Goal: Understand process/instructions: Learn about a topic

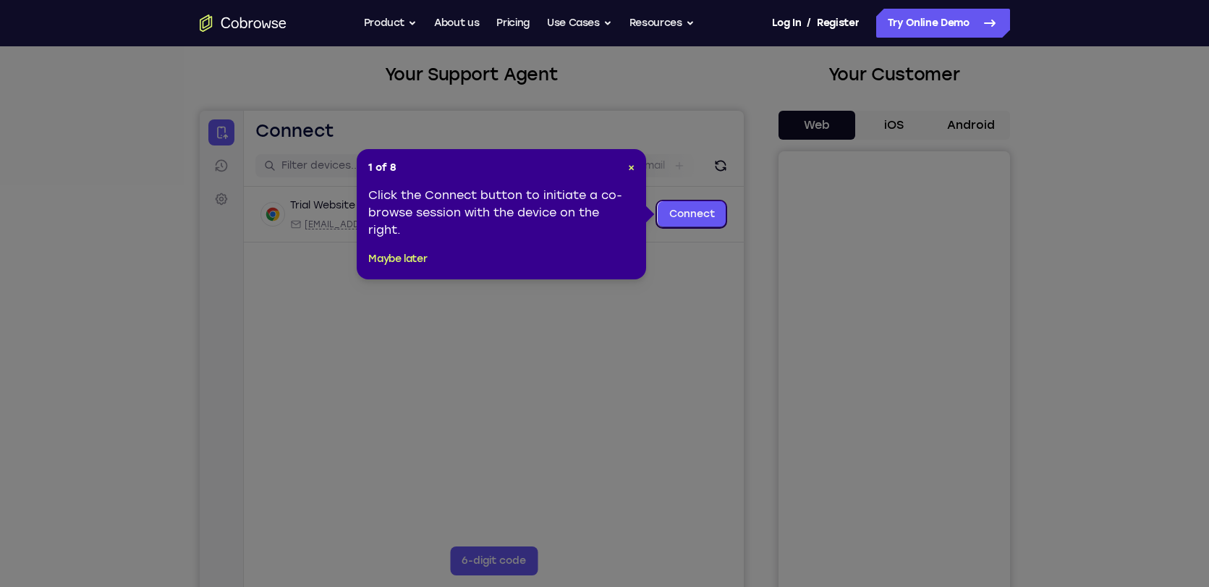
scroll to position [76, 0]
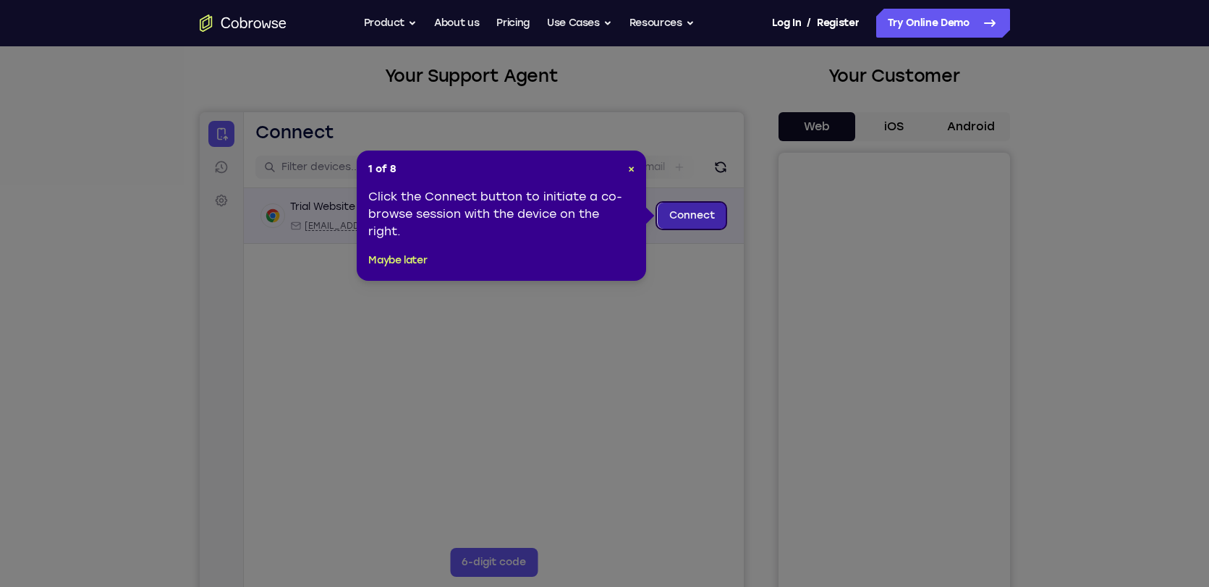
click at [695, 214] on link "Connect" at bounding box center [691, 216] width 69 height 26
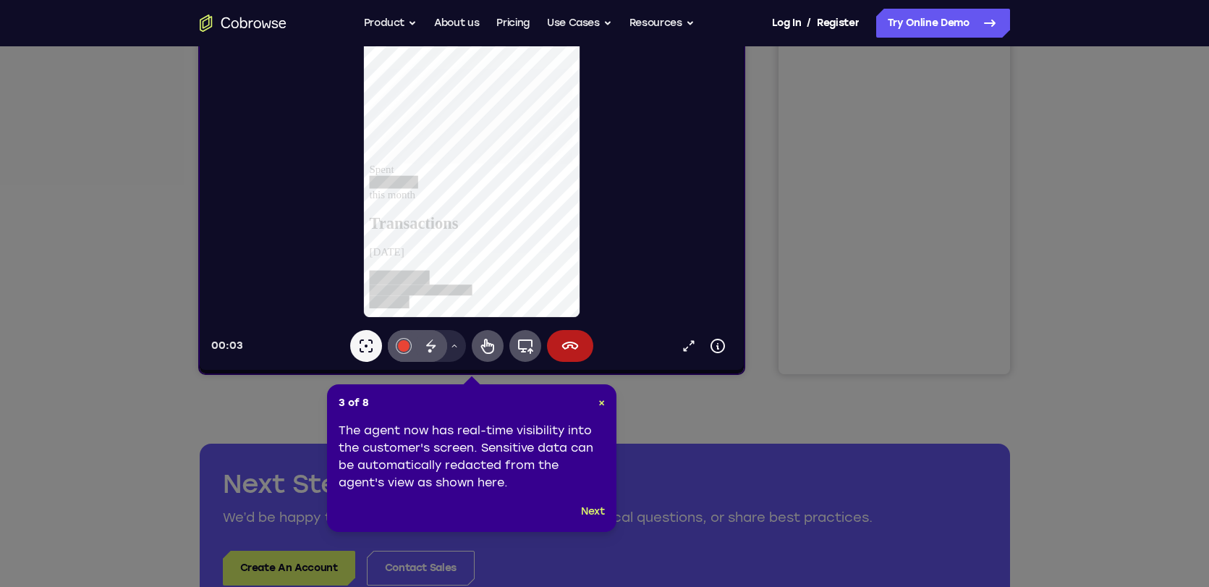
scroll to position [303, 0]
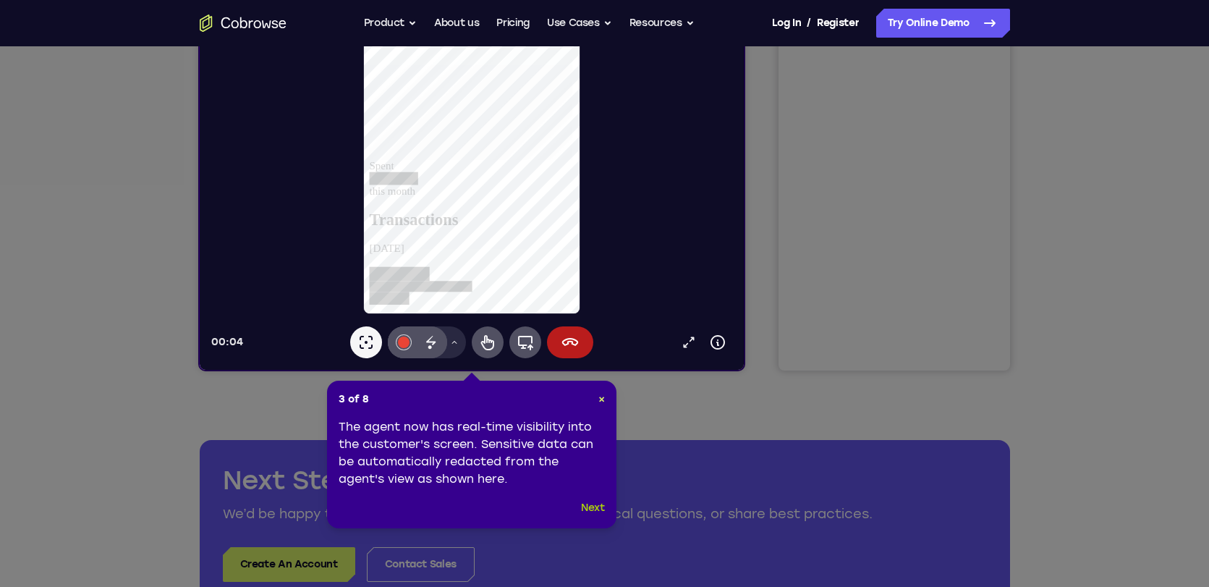
click at [591, 506] on button "Next" at bounding box center [593, 507] width 24 height 17
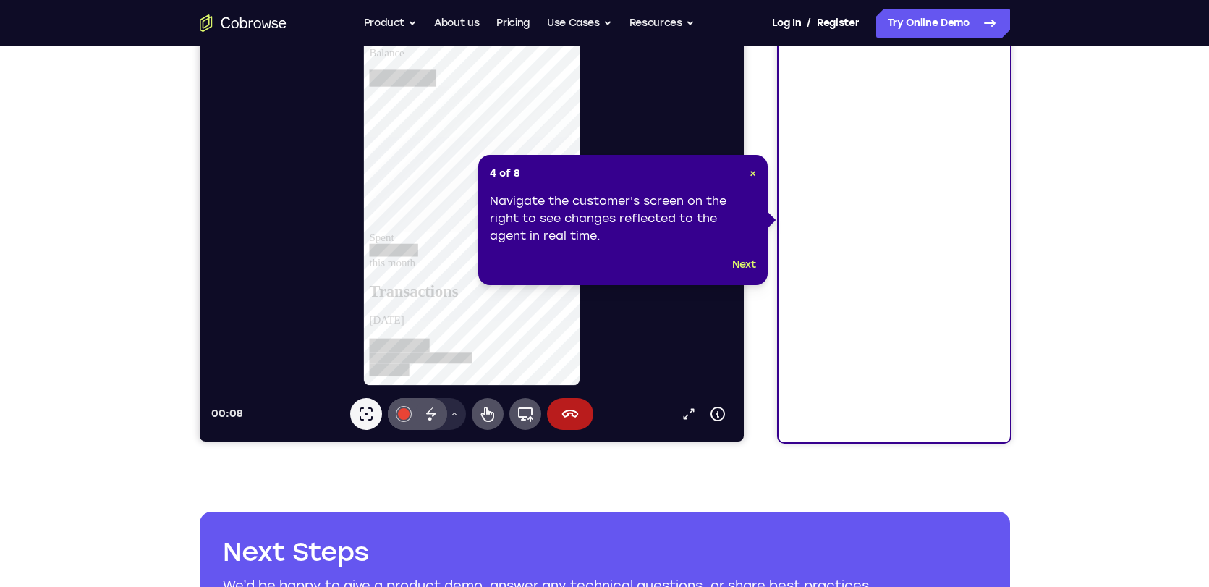
scroll to position [230, 0]
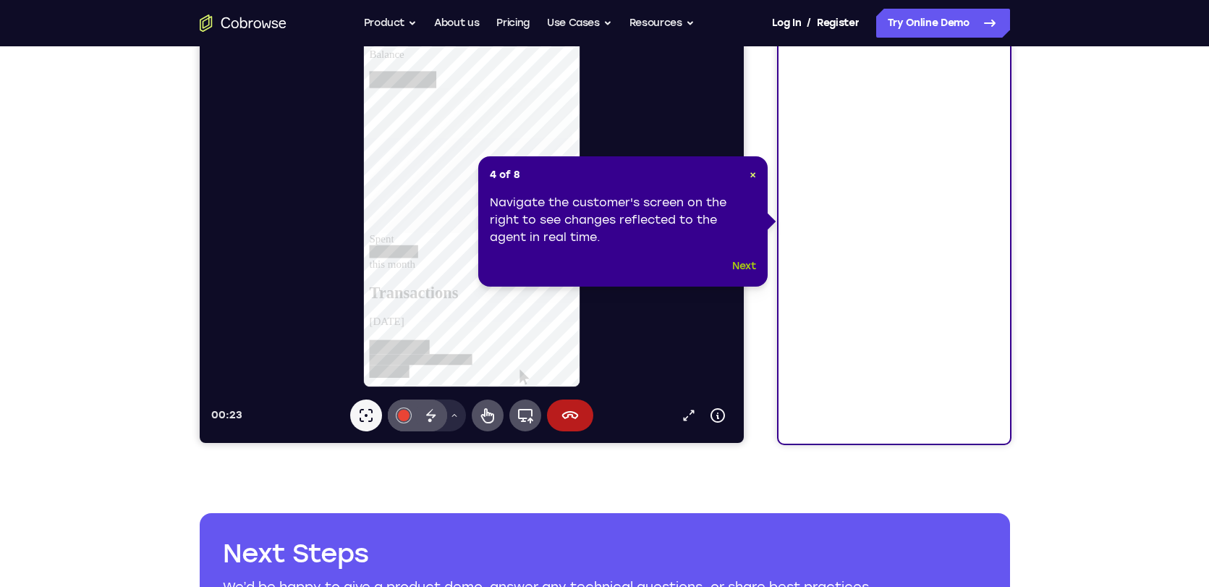
click at [746, 264] on button "Next" at bounding box center [744, 266] width 24 height 17
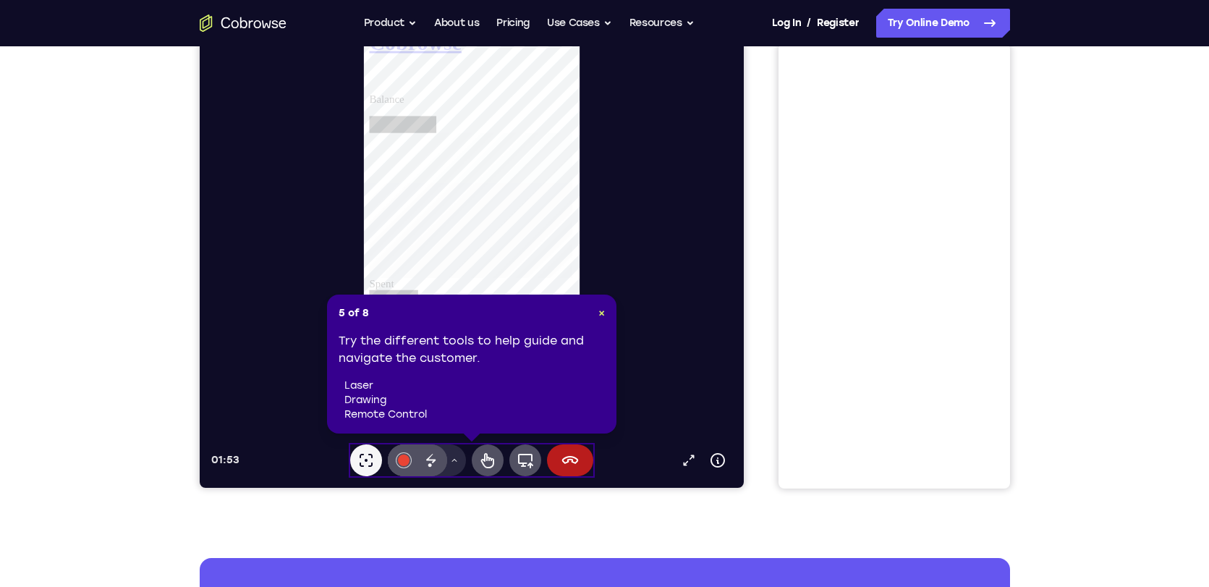
scroll to position [174, 0]
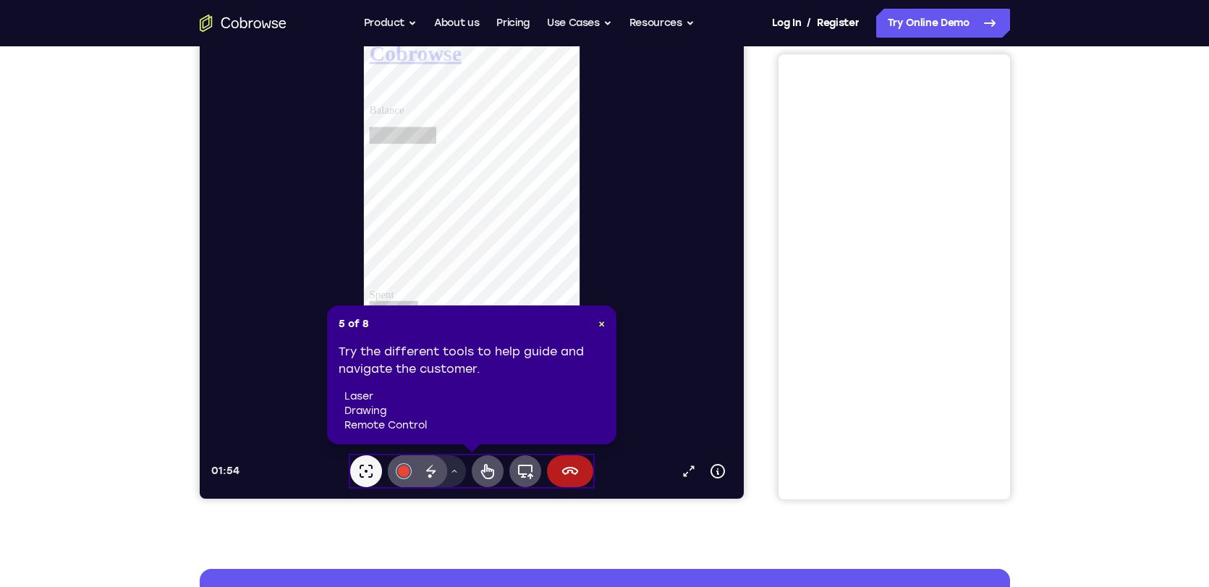
click at [459, 415] on li "drawing" at bounding box center [474, 411] width 261 height 14
click at [457, 478] on button "Drawing tools menu" at bounding box center [453, 471] width 23 height 32
click at [436, 470] on icon at bounding box center [430, 470] width 17 height 17
click at [400, 470] on div at bounding box center [403, 471] width 12 height 12
click at [444, 470] on div "Disappearing ink" at bounding box center [431, 471] width 32 height 32
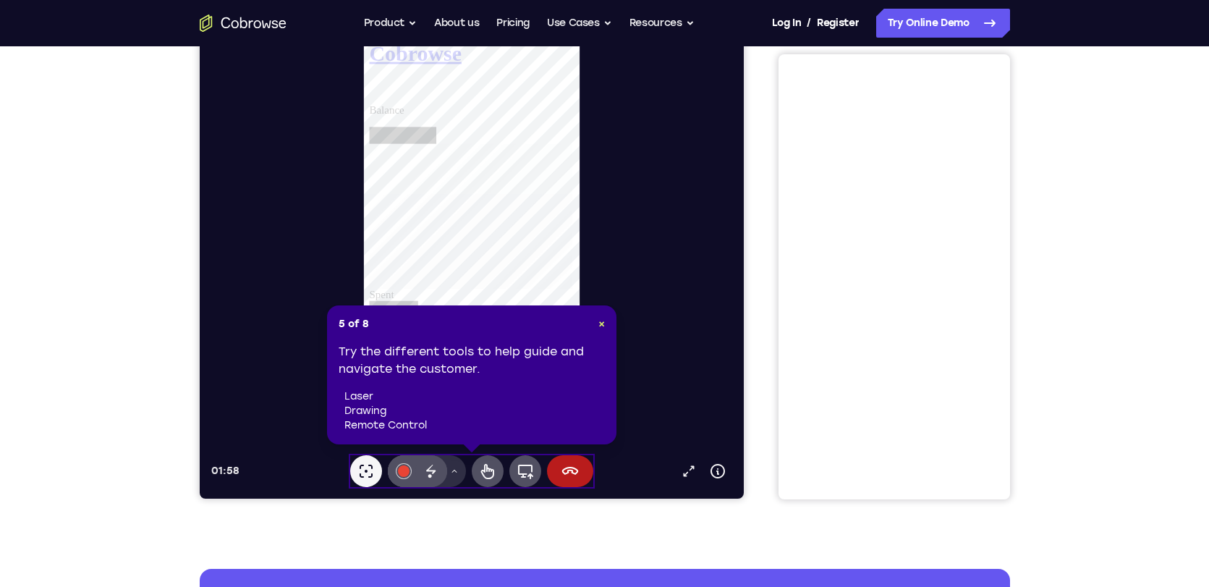
click at [455, 473] on icon at bounding box center [453, 471] width 9 height 9
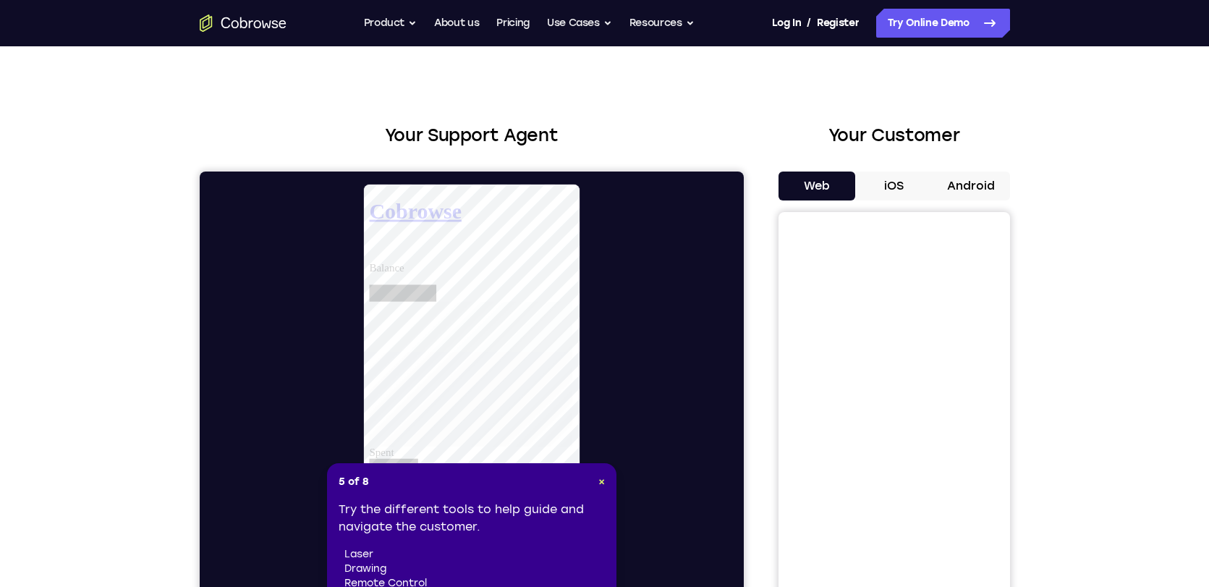
scroll to position [0, 0]
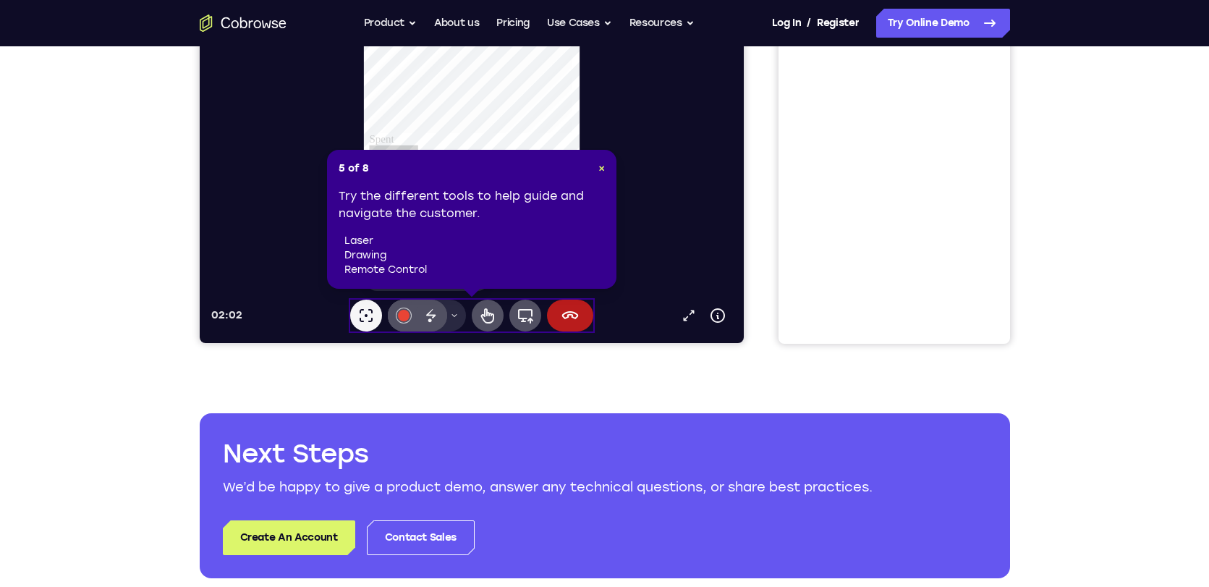
click at [403, 223] on div "Try the different tools to help guide and navigate the customer. laser drawing …" at bounding box center [472, 232] width 266 height 90
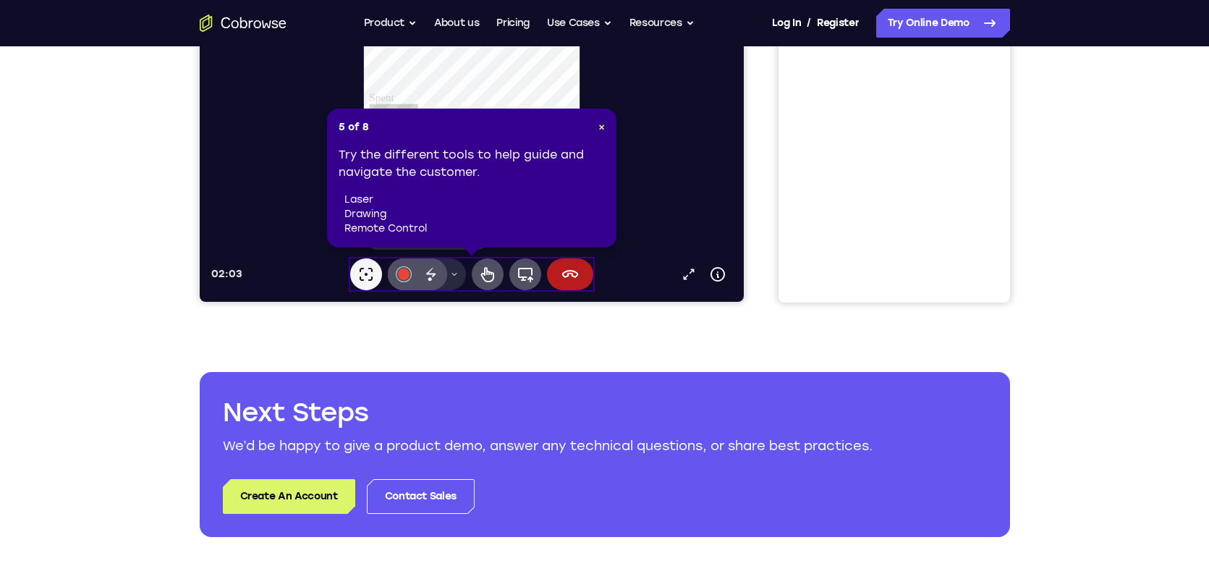
scroll to position [339, 0]
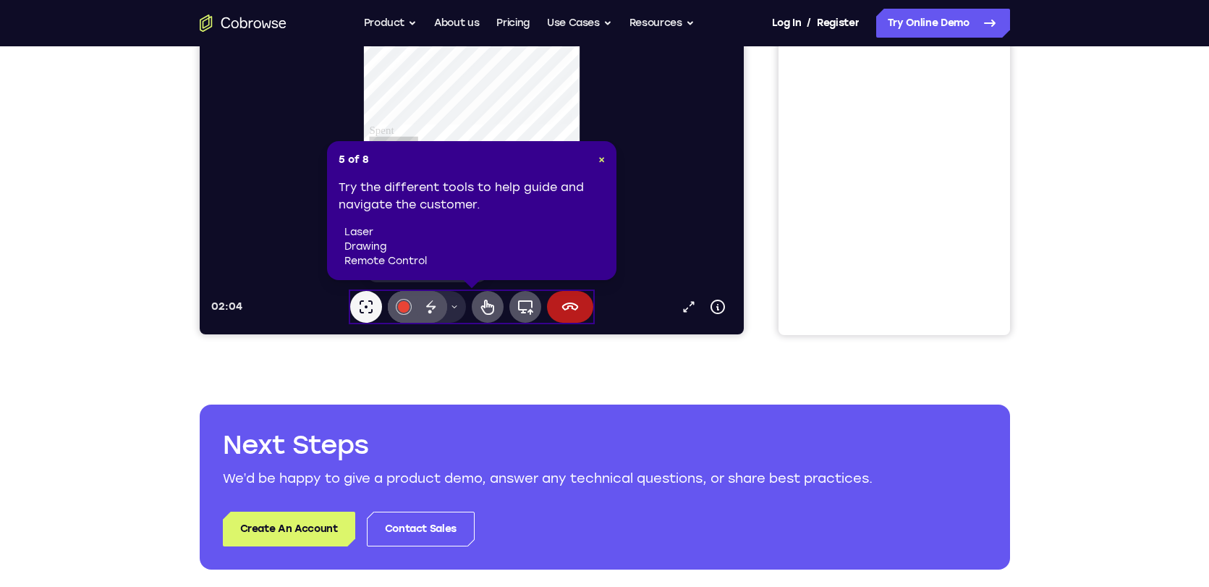
click at [606, 164] on div "5 of 8 × Try the different tools to help guide and navigate the customer. laser…" at bounding box center [471, 210] width 289 height 139
click at [602, 162] on span "×" at bounding box center [602, 159] width 7 height 12
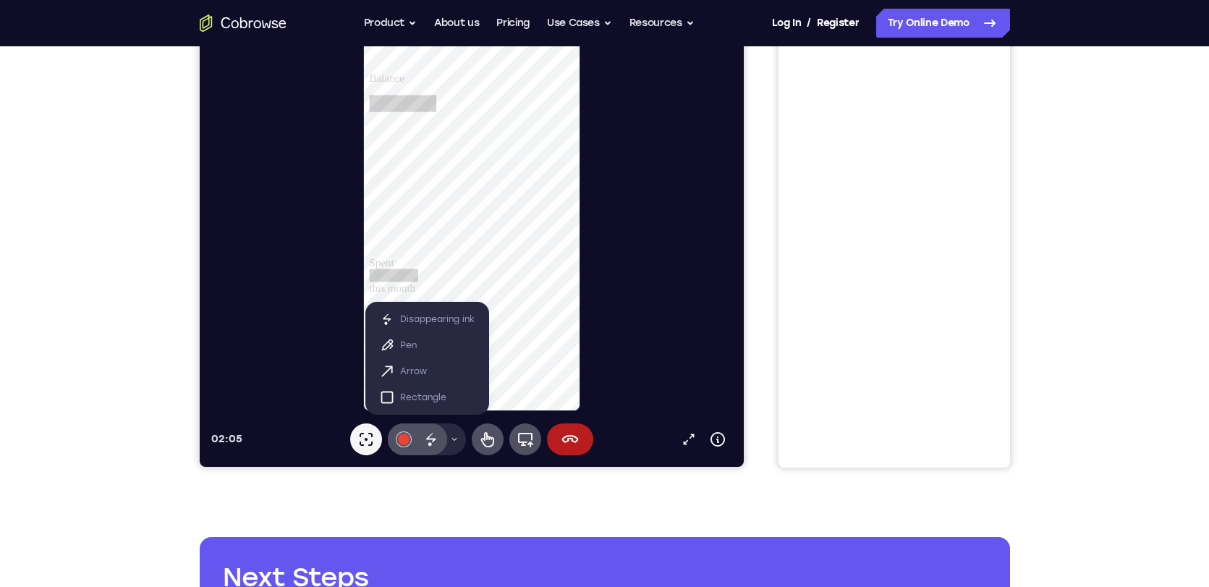
scroll to position [206, 0]
click at [524, 437] on icon at bounding box center [524, 439] width 17 height 17
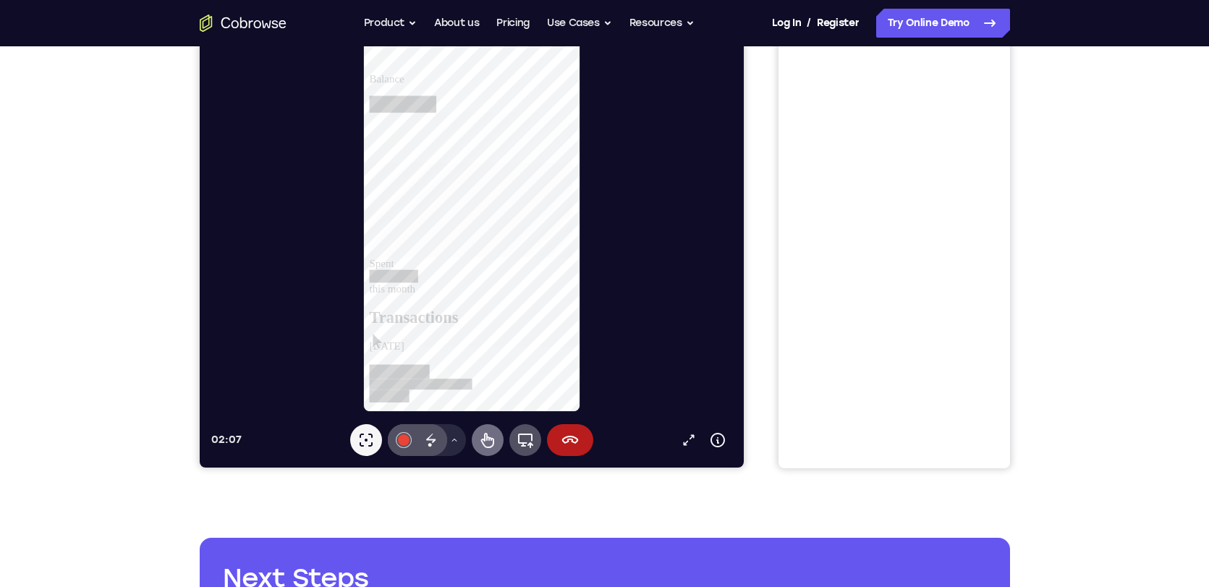
click at [486, 441] on icon at bounding box center [486, 439] width 17 height 17
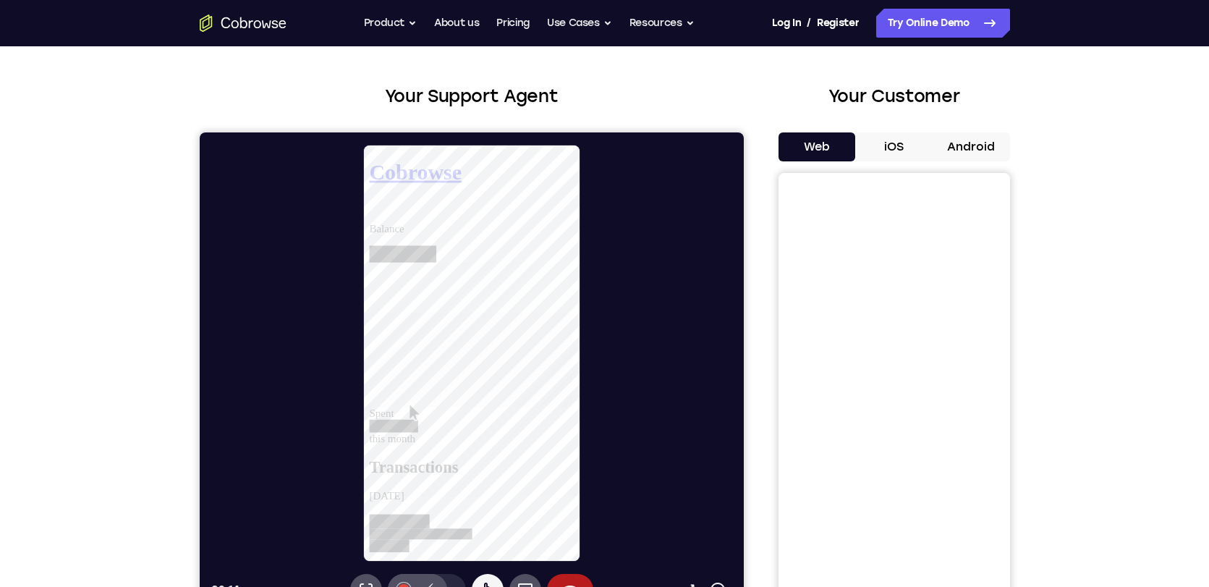
scroll to position [51, 0]
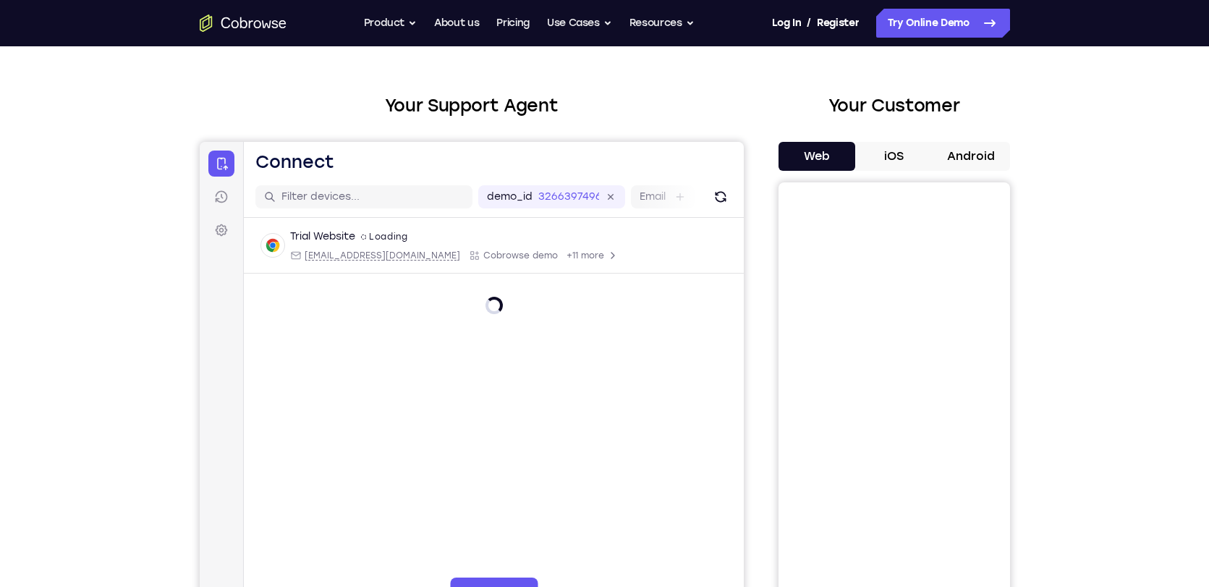
scroll to position [53, 0]
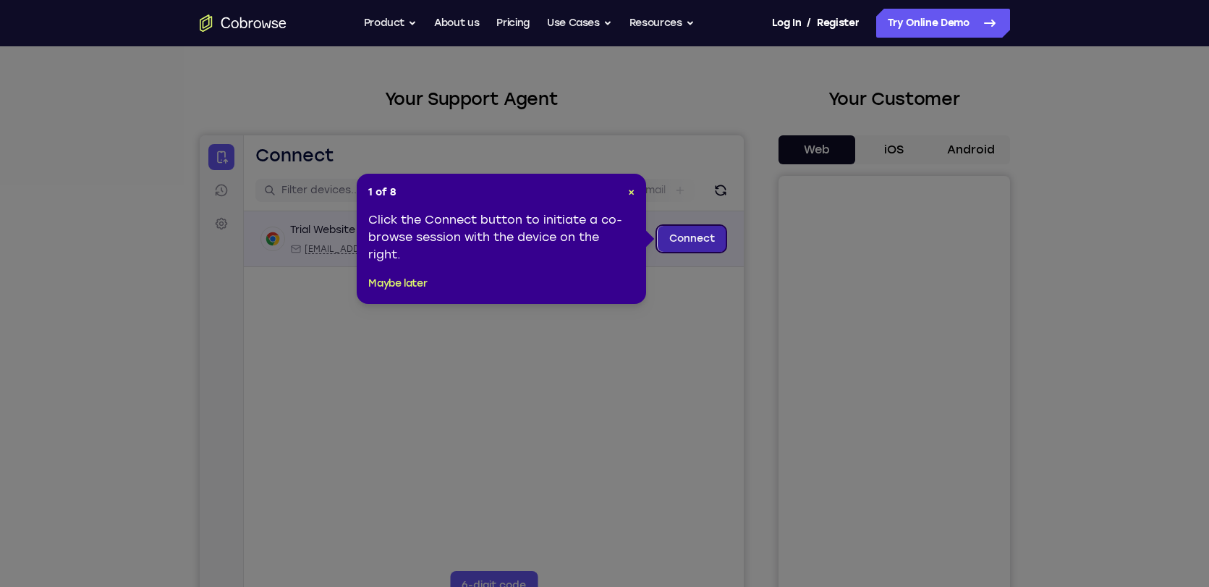
click at [677, 250] on link "Connect" at bounding box center [691, 239] width 69 height 26
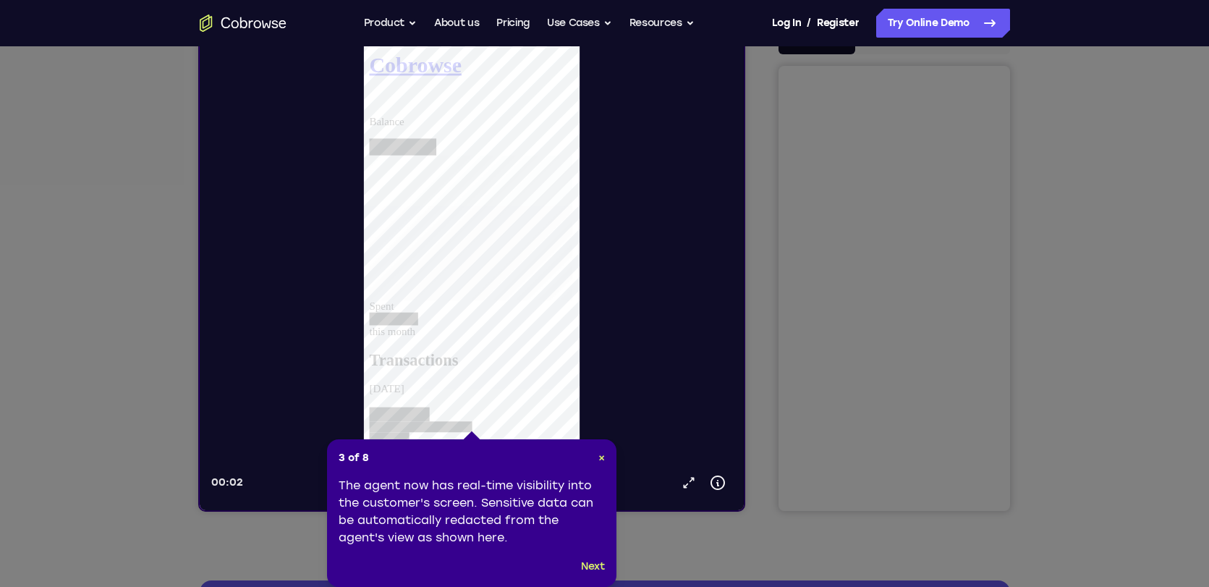
scroll to position [165, 0]
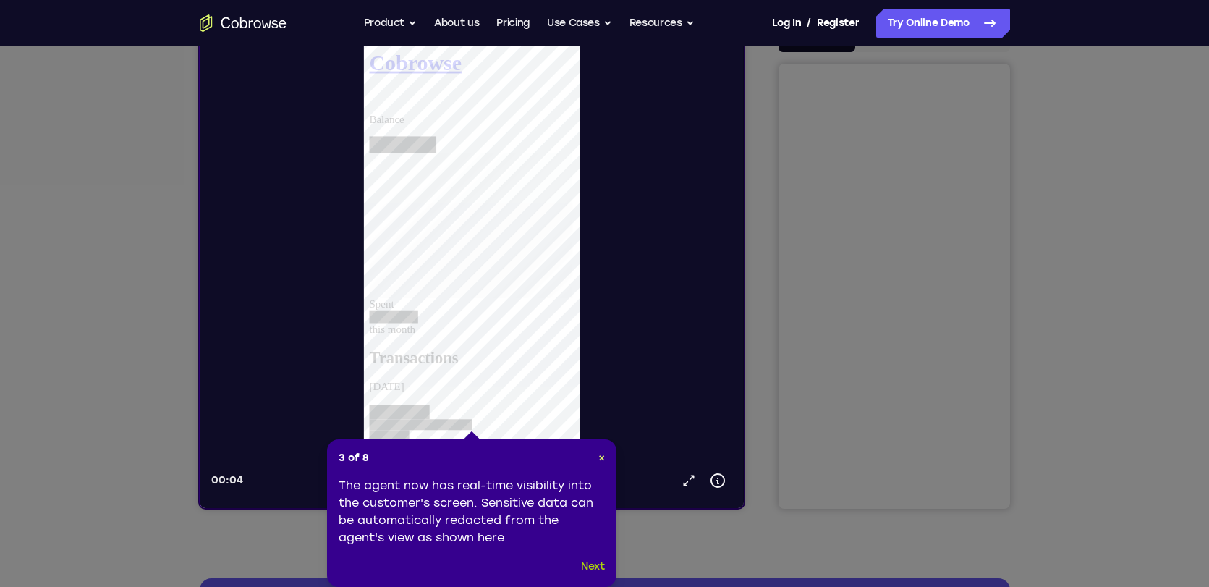
click at [596, 571] on button "Next" at bounding box center [593, 566] width 24 height 17
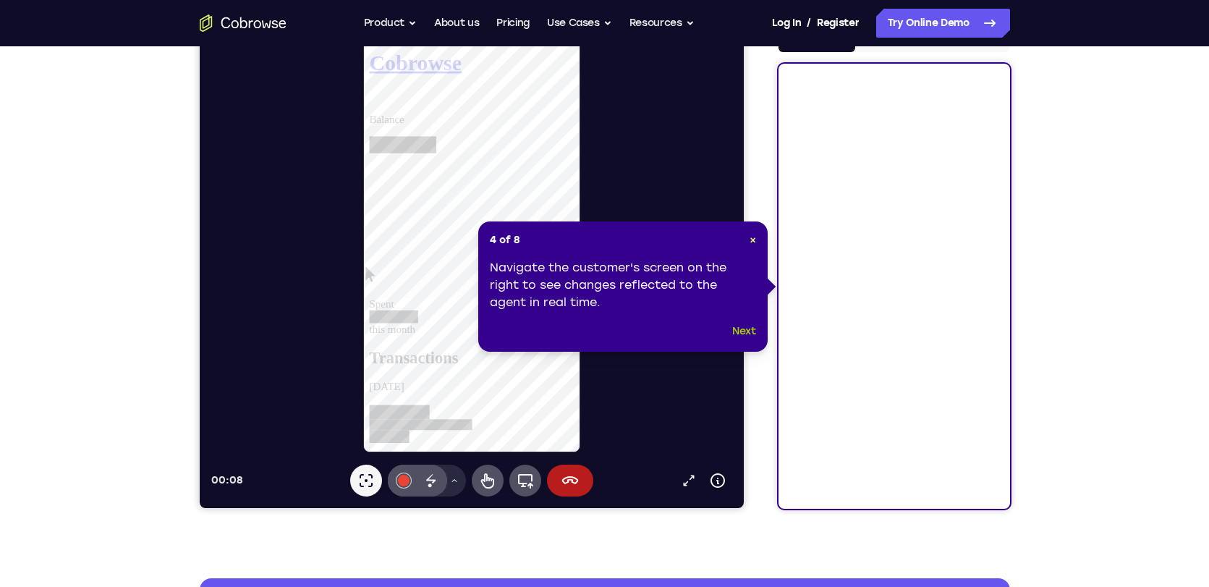
click at [743, 331] on button "Next" at bounding box center [744, 331] width 24 height 17
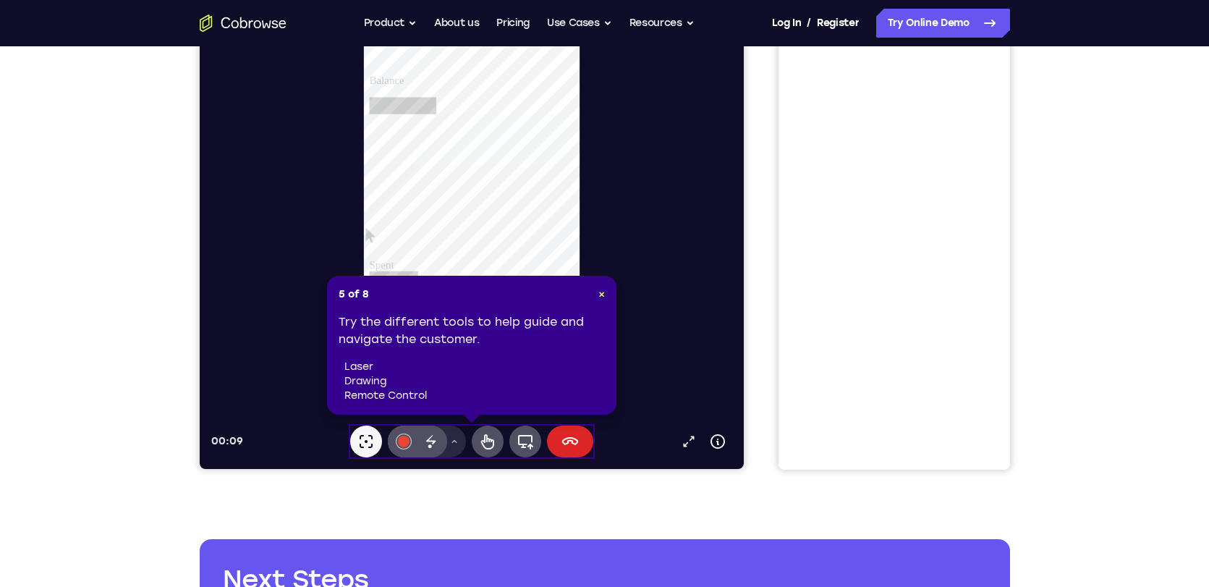
scroll to position [208, 0]
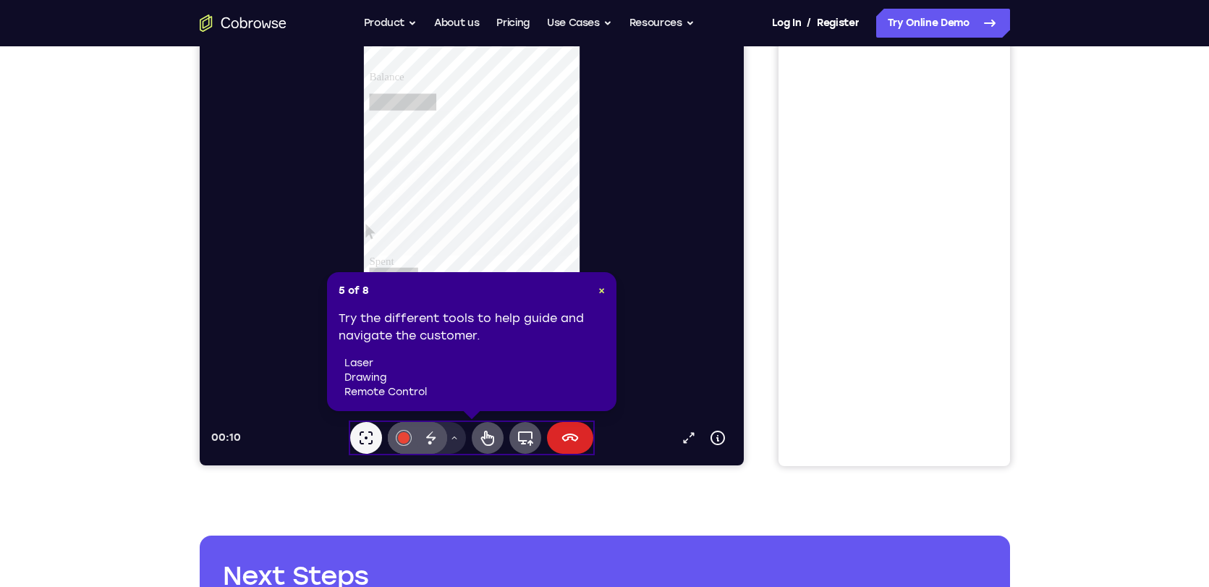
click at [561, 444] on icon at bounding box center [569, 437] width 17 height 17
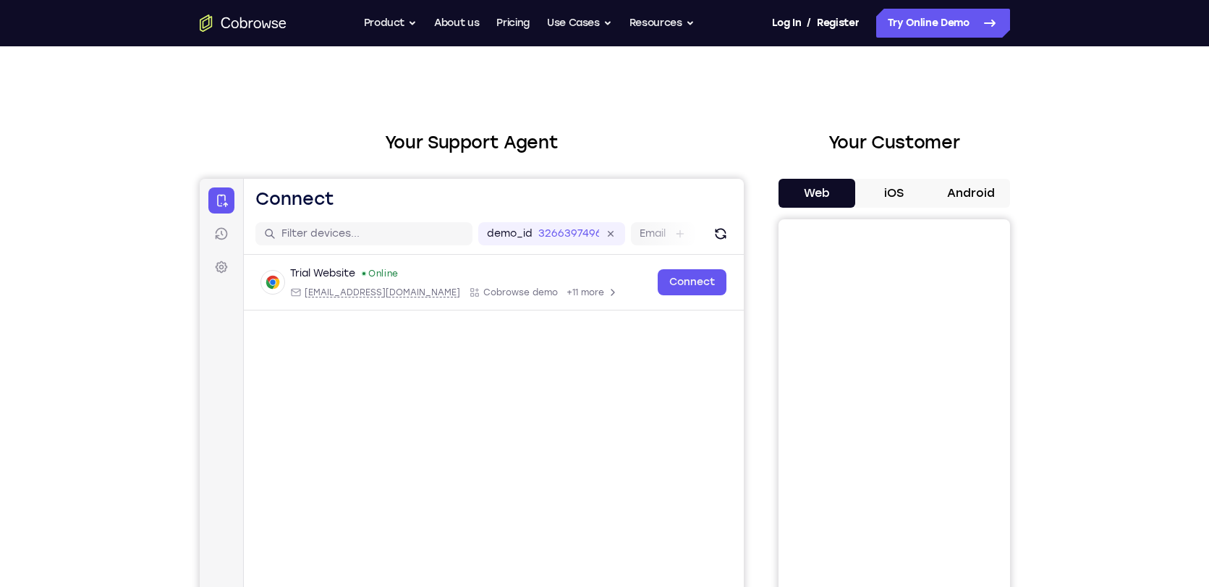
scroll to position [0, 0]
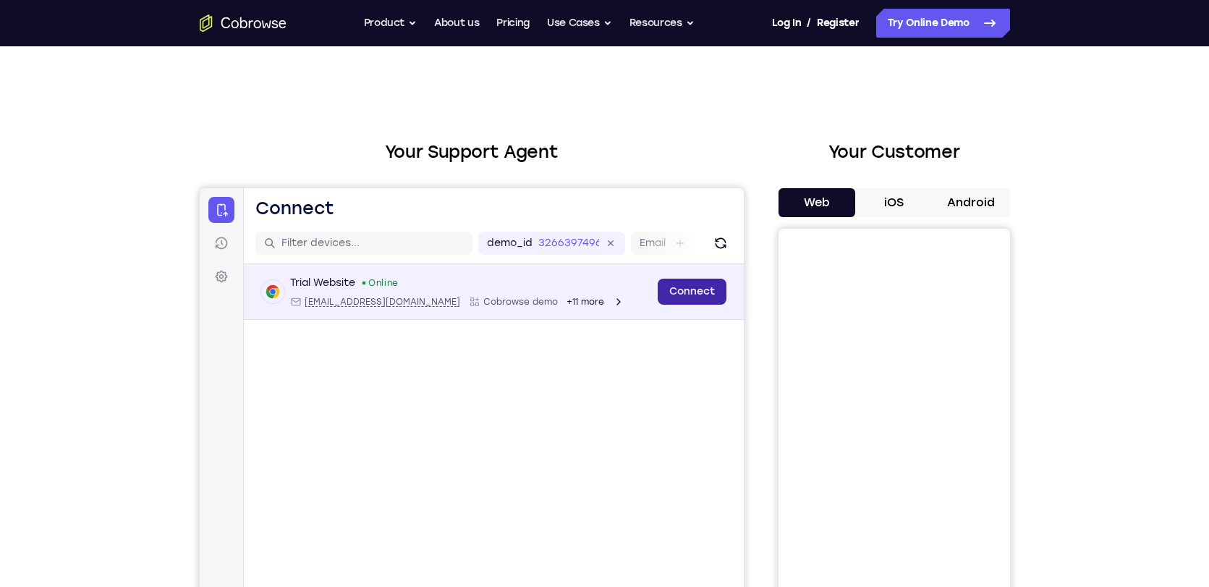
click at [680, 295] on link "Connect" at bounding box center [691, 292] width 69 height 26
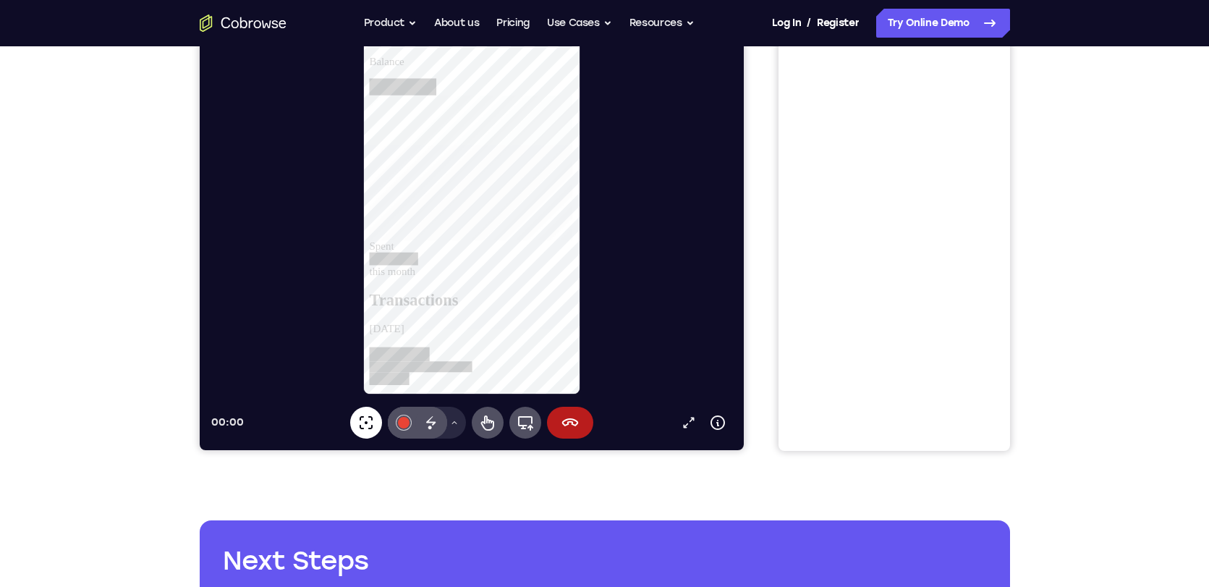
click at [364, 420] on icon at bounding box center [365, 422] width 17 height 17
click at [368, 431] on icon at bounding box center [365, 422] width 17 height 17
click at [447, 431] on button "Drawing tools menu" at bounding box center [453, 423] width 23 height 32
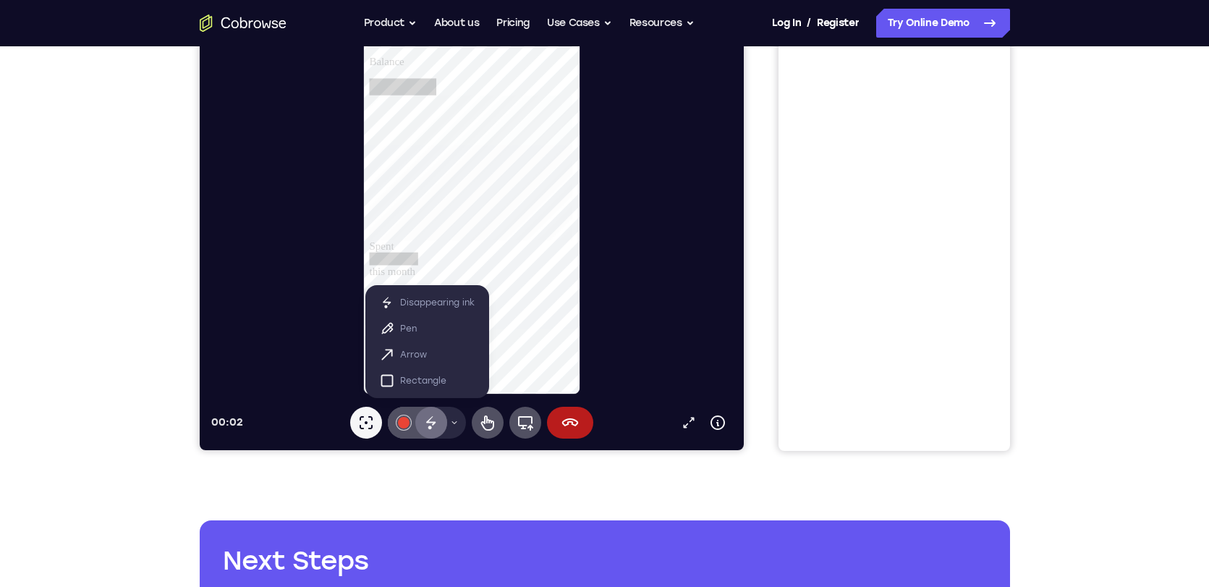
click at [426, 425] on icon at bounding box center [430, 422] width 17 height 17
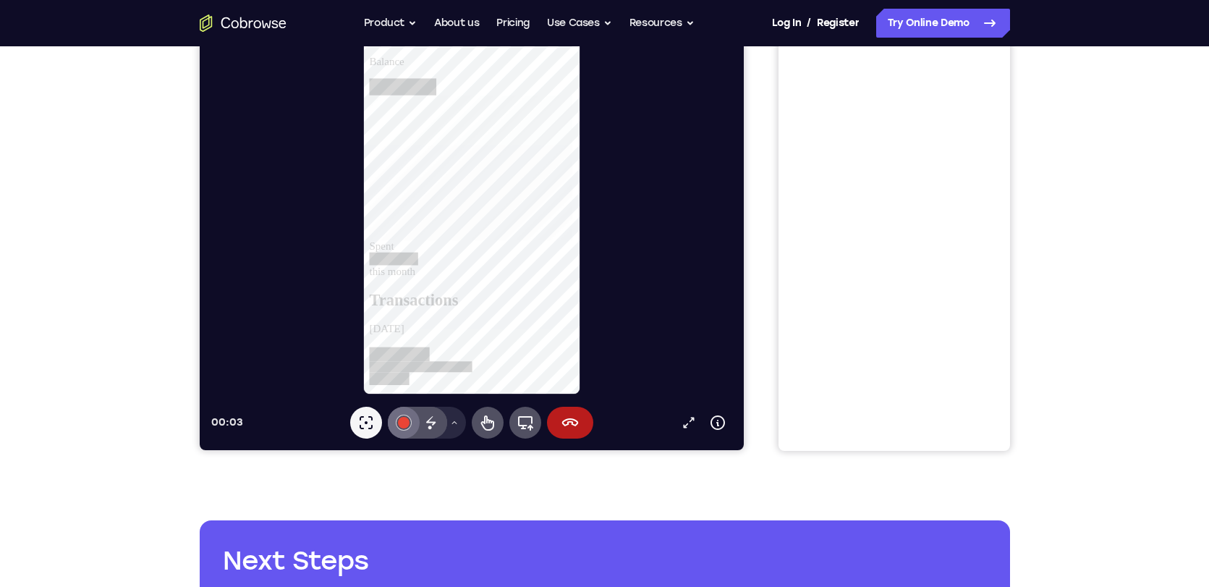
click at [398, 427] on button "#e94435" at bounding box center [403, 423] width 32 height 32
click at [400, 426] on div at bounding box center [403, 423] width 12 height 12
click at [719, 423] on icon at bounding box center [717, 422] width 17 height 17
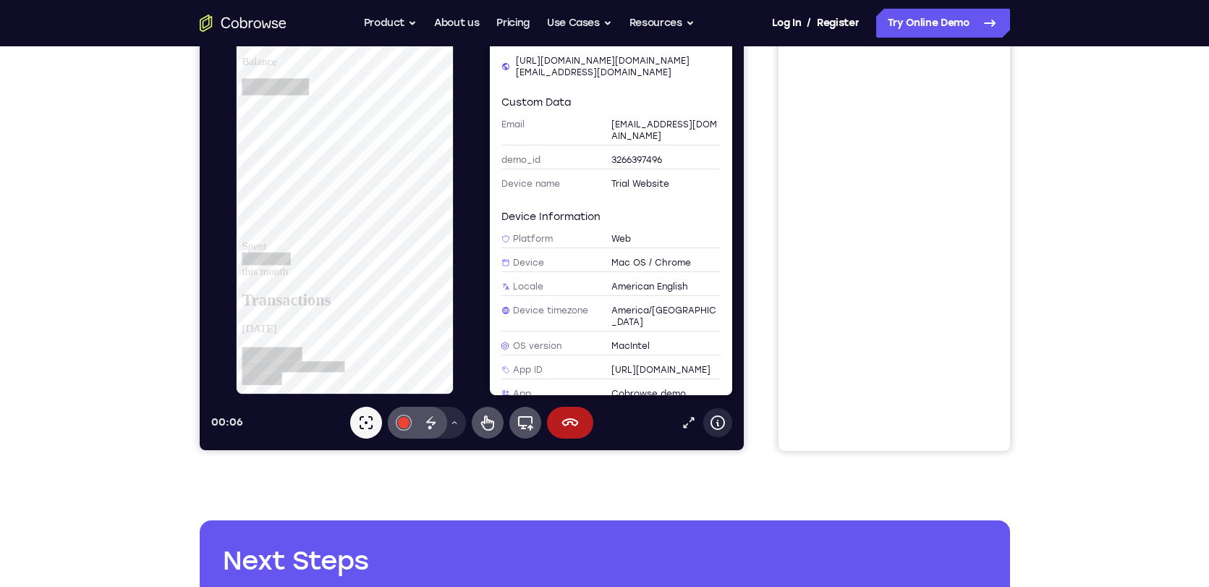
click at [719, 423] on icon at bounding box center [717, 422] width 17 height 17
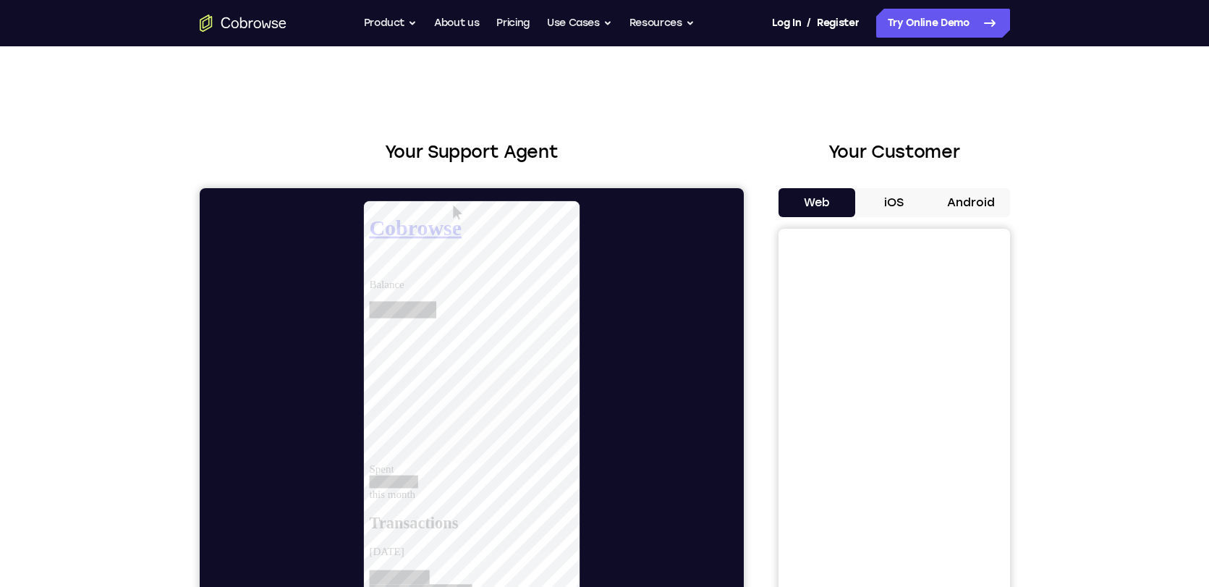
click at [893, 201] on button "iOS" at bounding box center [893, 202] width 77 height 29
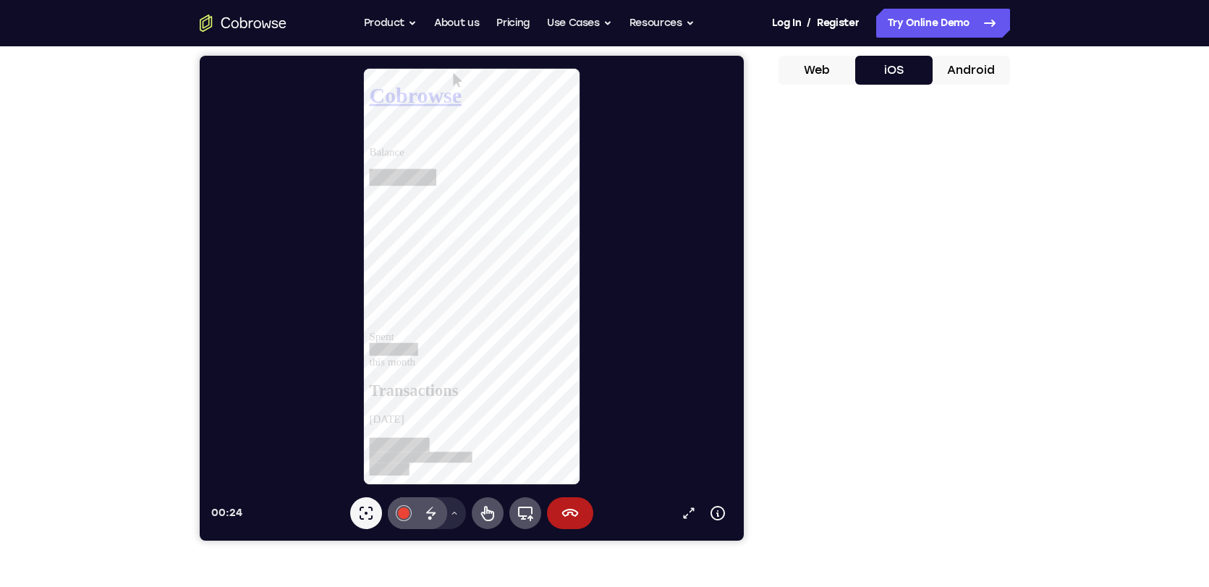
scroll to position [141, 0]
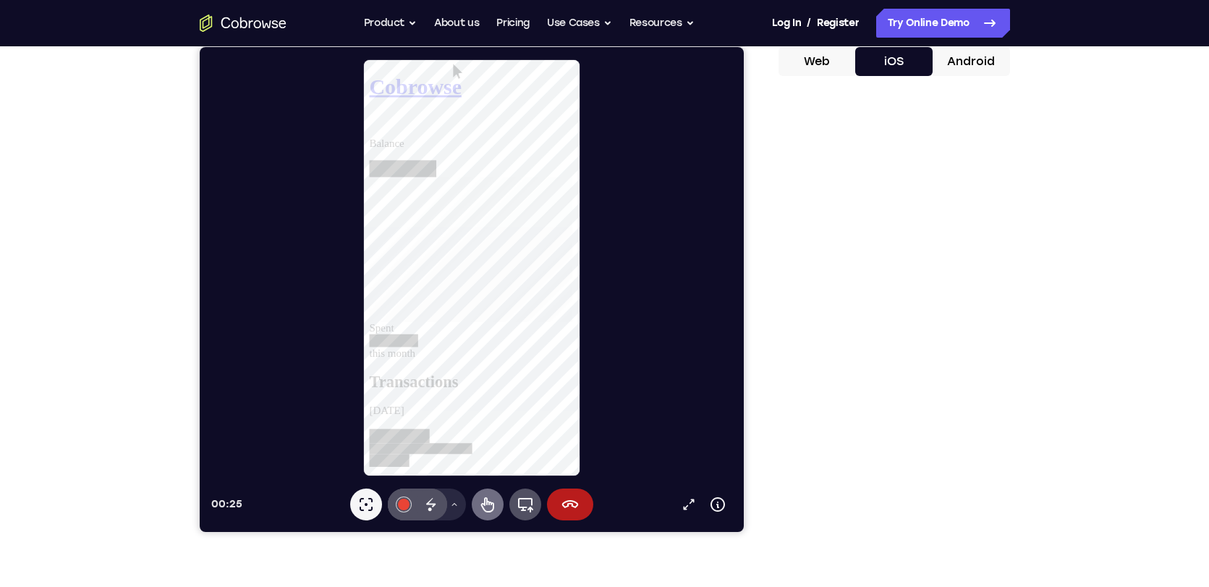
click at [487, 515] on button "Remote control" at bounding box center [487, 505] width 32 height 32
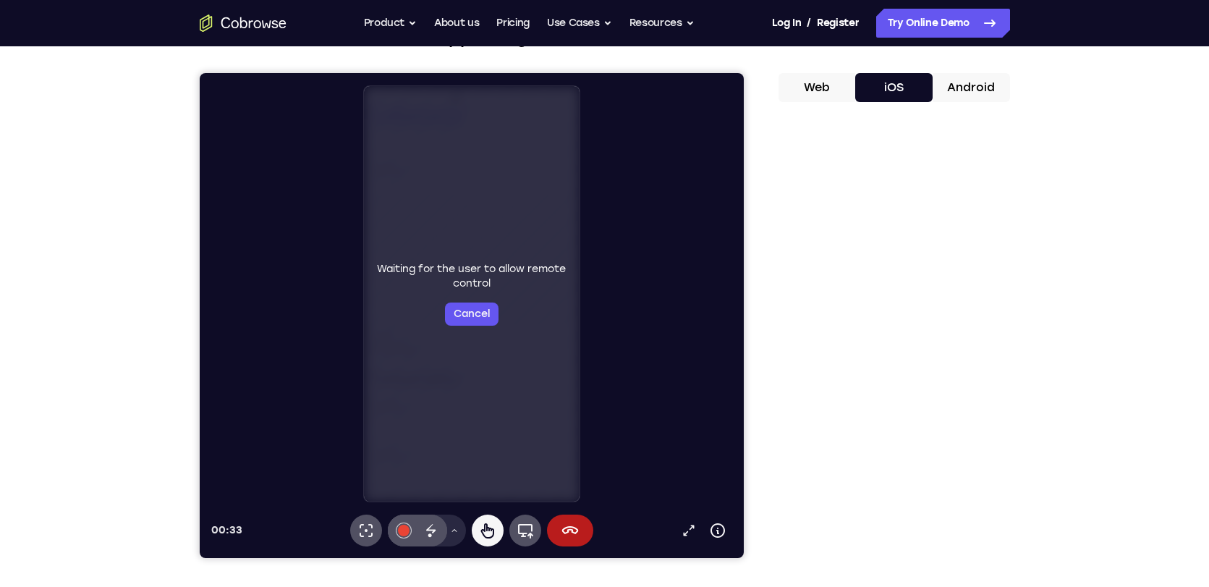
scroll to position [114, 0]
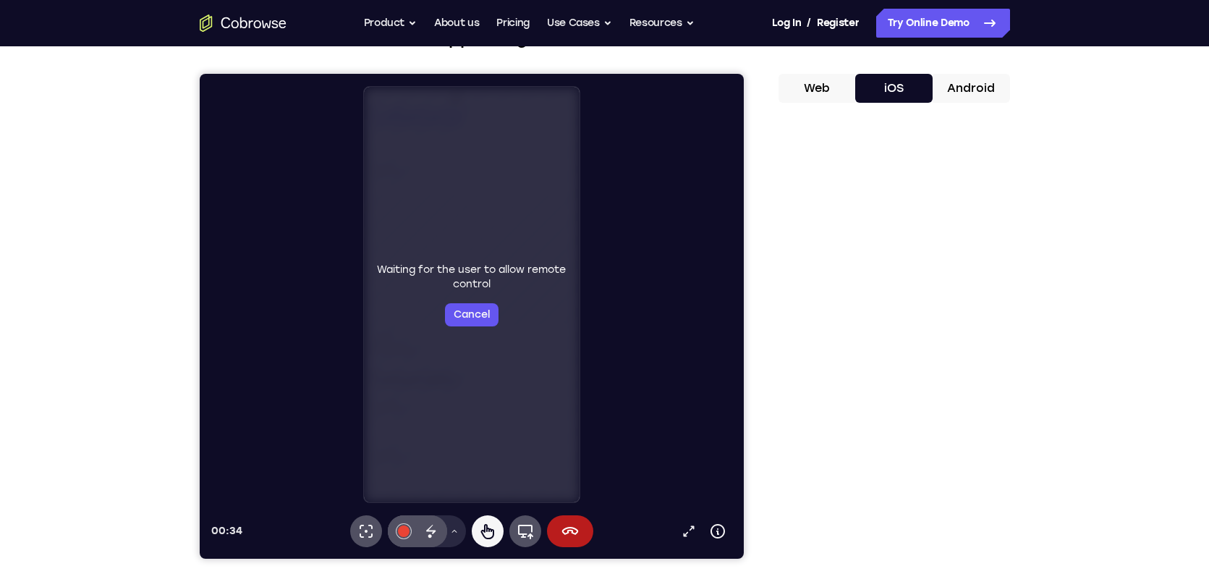
click at [954, 82] on button "Android" at bounding box center [971, 88] width 77 height 29
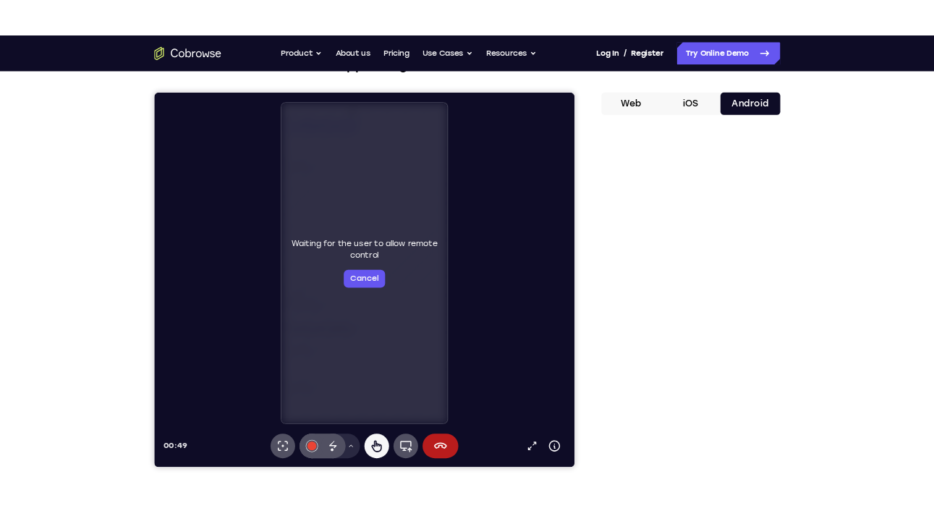
scroll to position [114, 0]
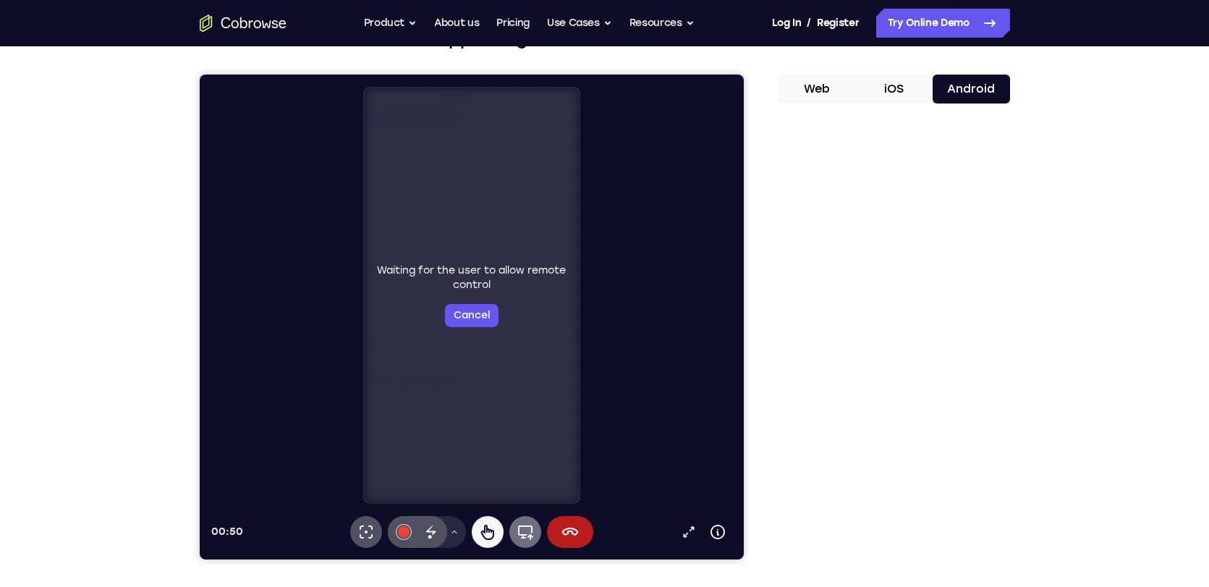
click at [524, 530] on icon at bounding box center [524, 531] width 17 height 17
click at [828, 98] on button "Web" at bounding box center [817, 89] width 77 height 29
